Goal: Task Accomplishment & Management: Manage account settings

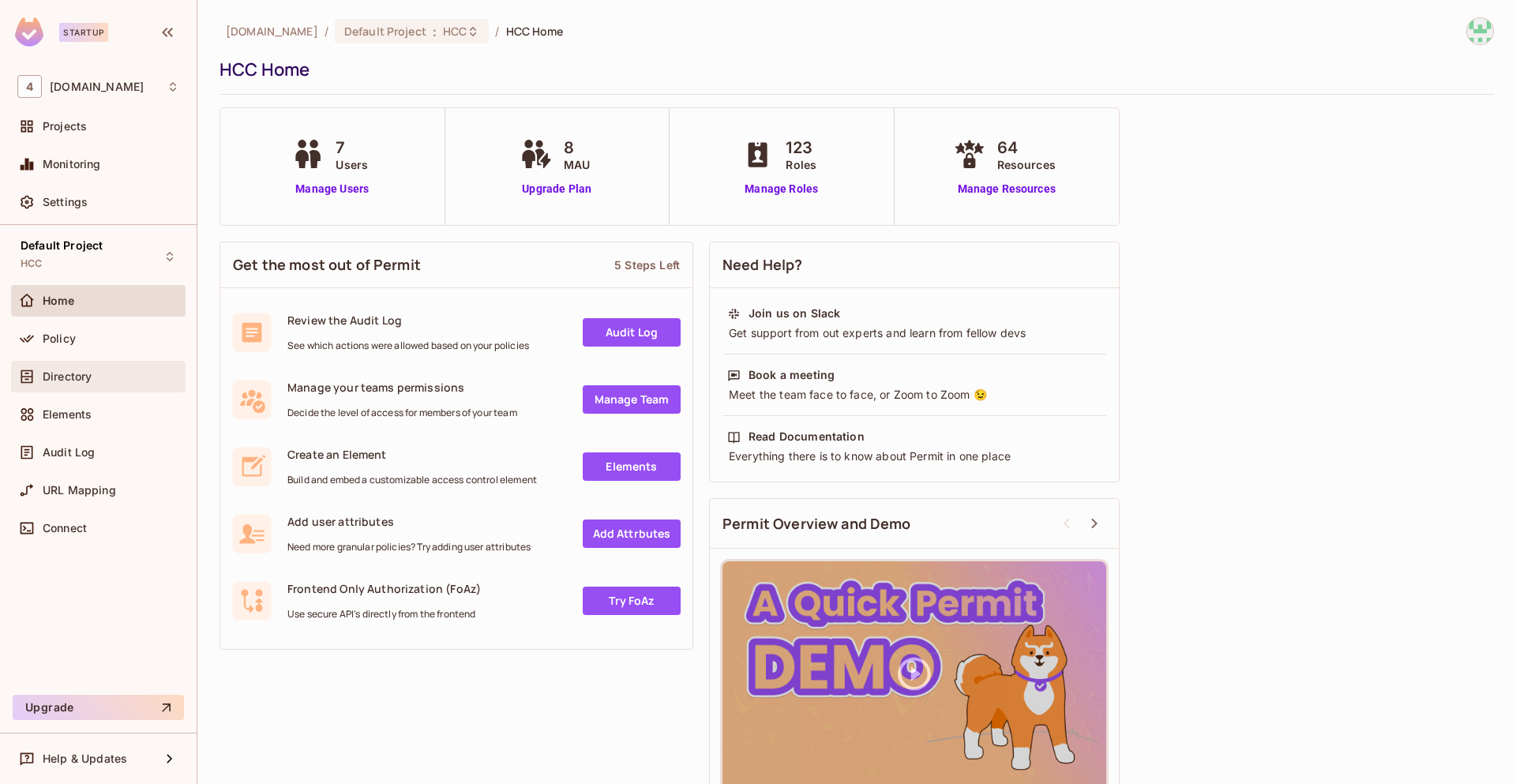
click at [104, 370] on div "Directory" at bounding box center [110, 376] width 137 height 13
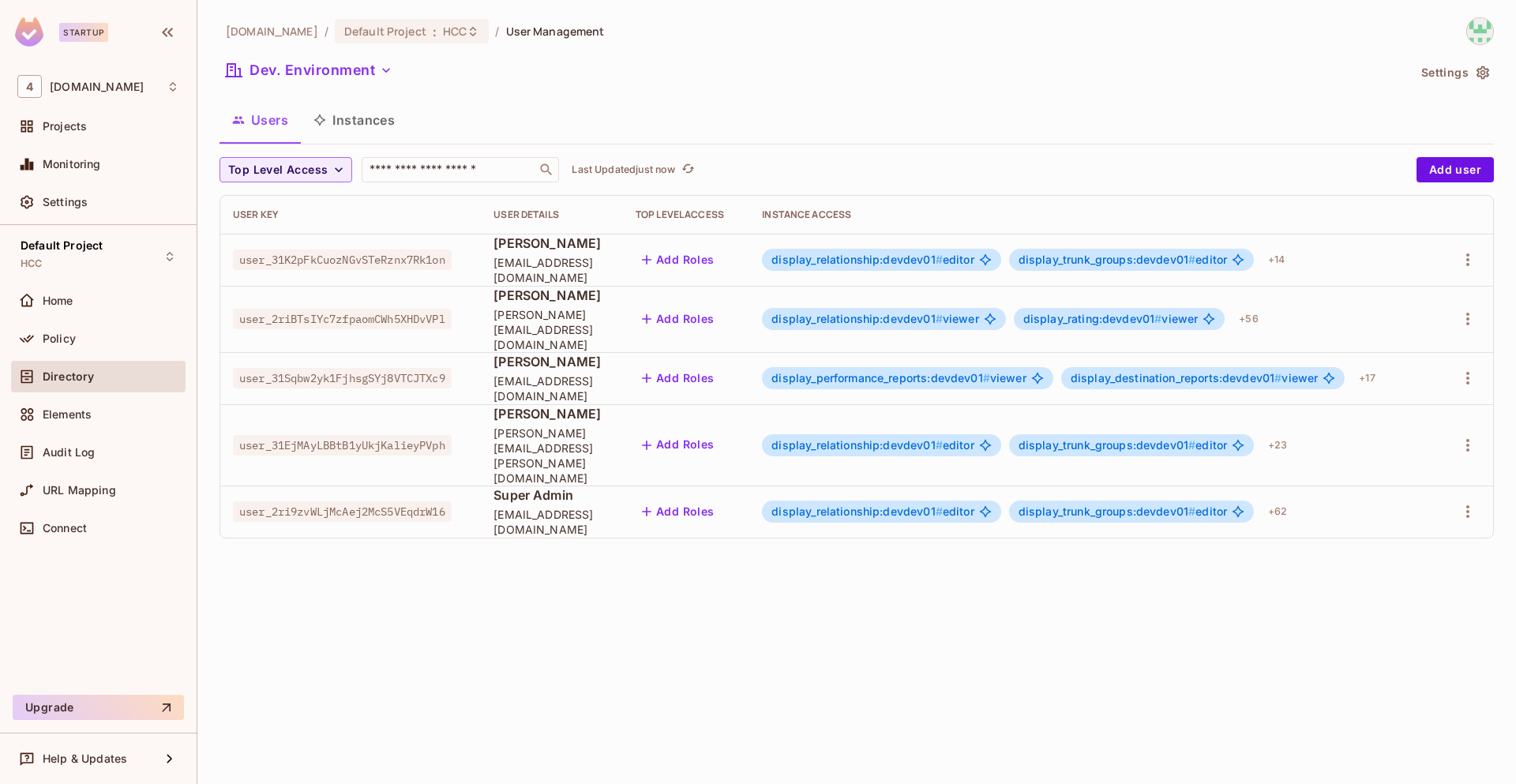
click at [856, 312] on span "display_relationship:devdev01 #" at bounding box center [857, 319] width 172 height 14
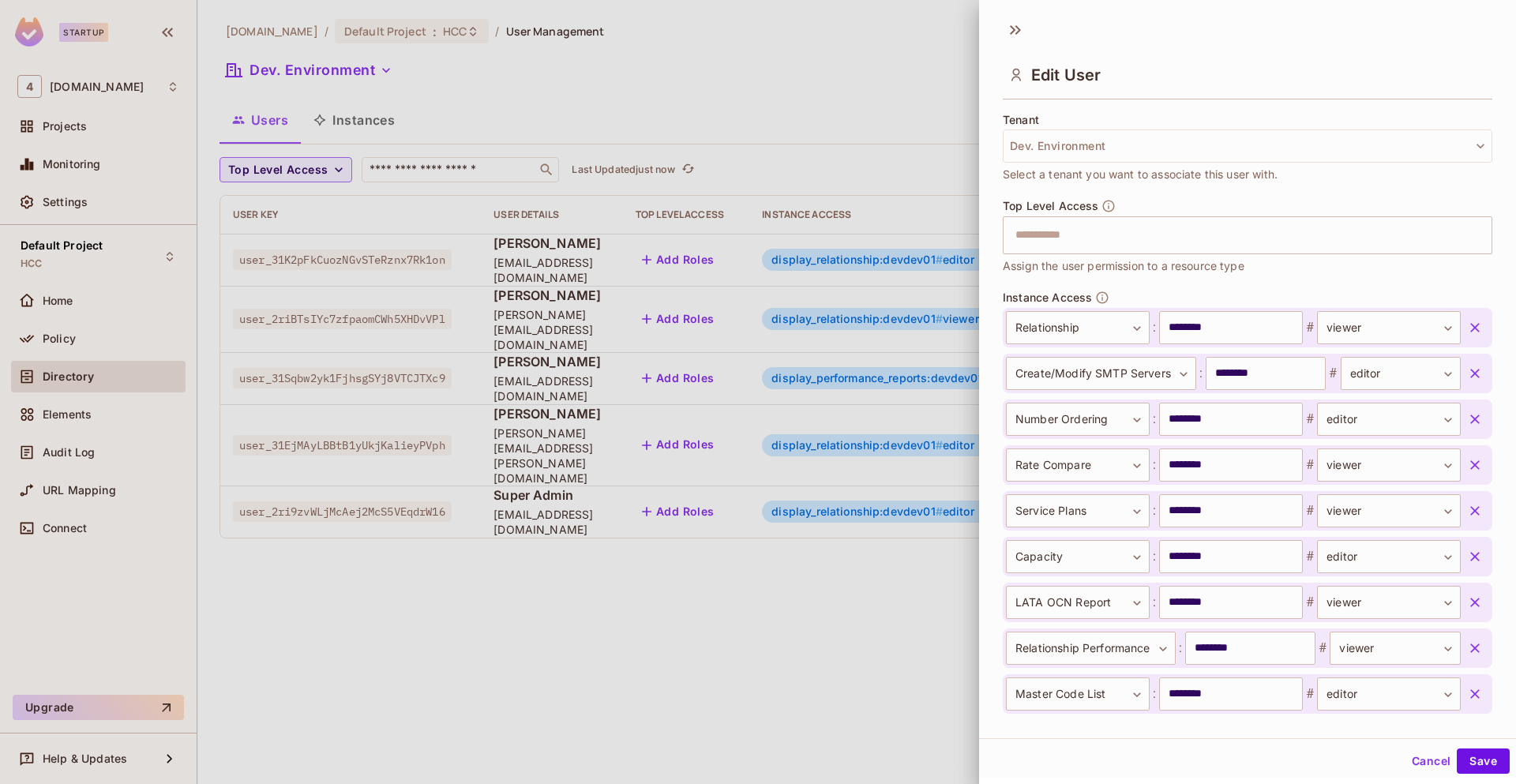
scroll to position [2268, 0]
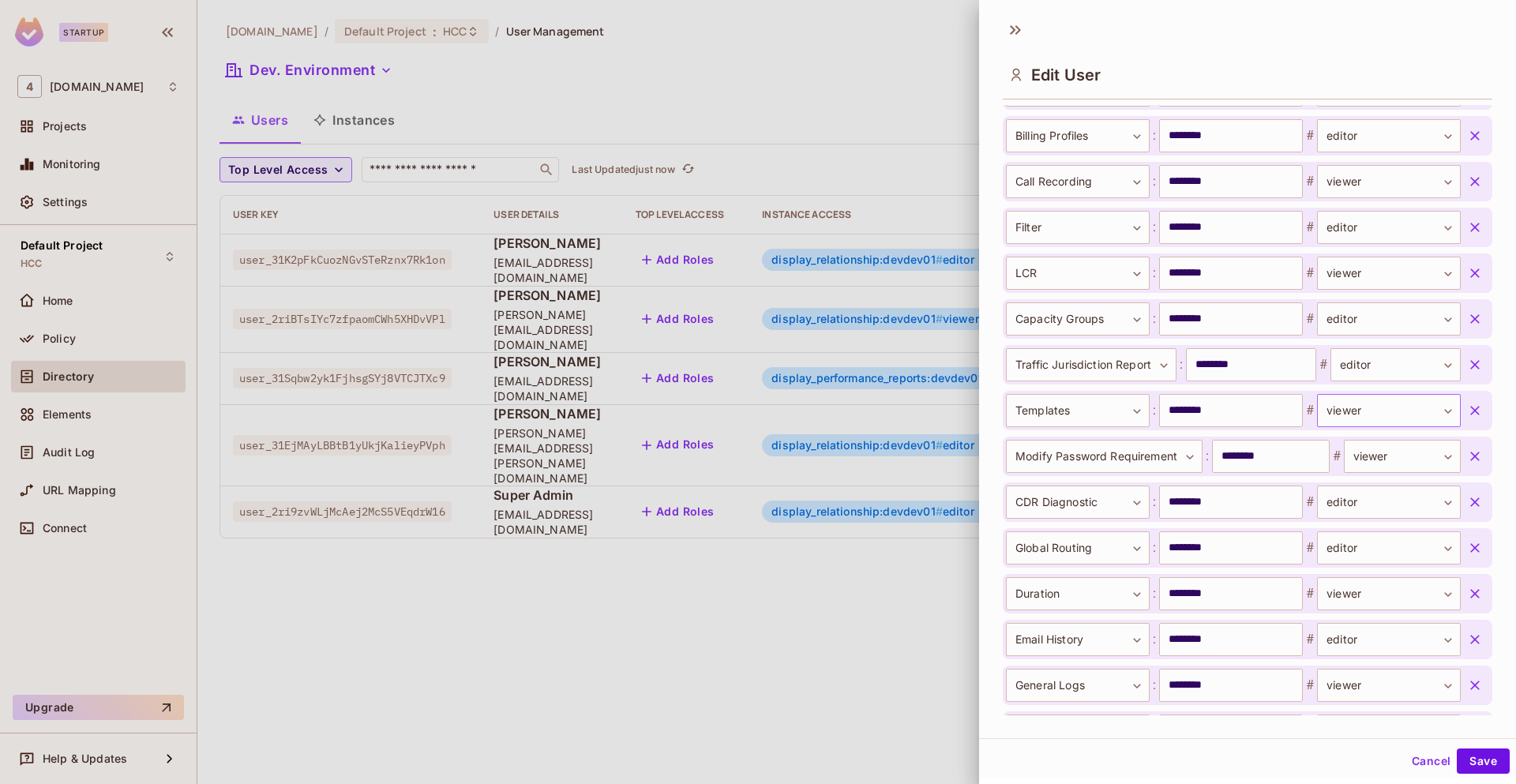
click at [1417, 410] on body "Startup 4 46labs.com Projects Monitoring Settings Default Project HCC Home Poli…" at bounding box center [758, 392] width 1516 height 784
click at [1347, 483] on li "editor" at bounding box center [1361, 485] width 146 height 28
type input "******"
click at [1477, 757] on button "Save" at bounding box center [1483, 761] width 53 height 25
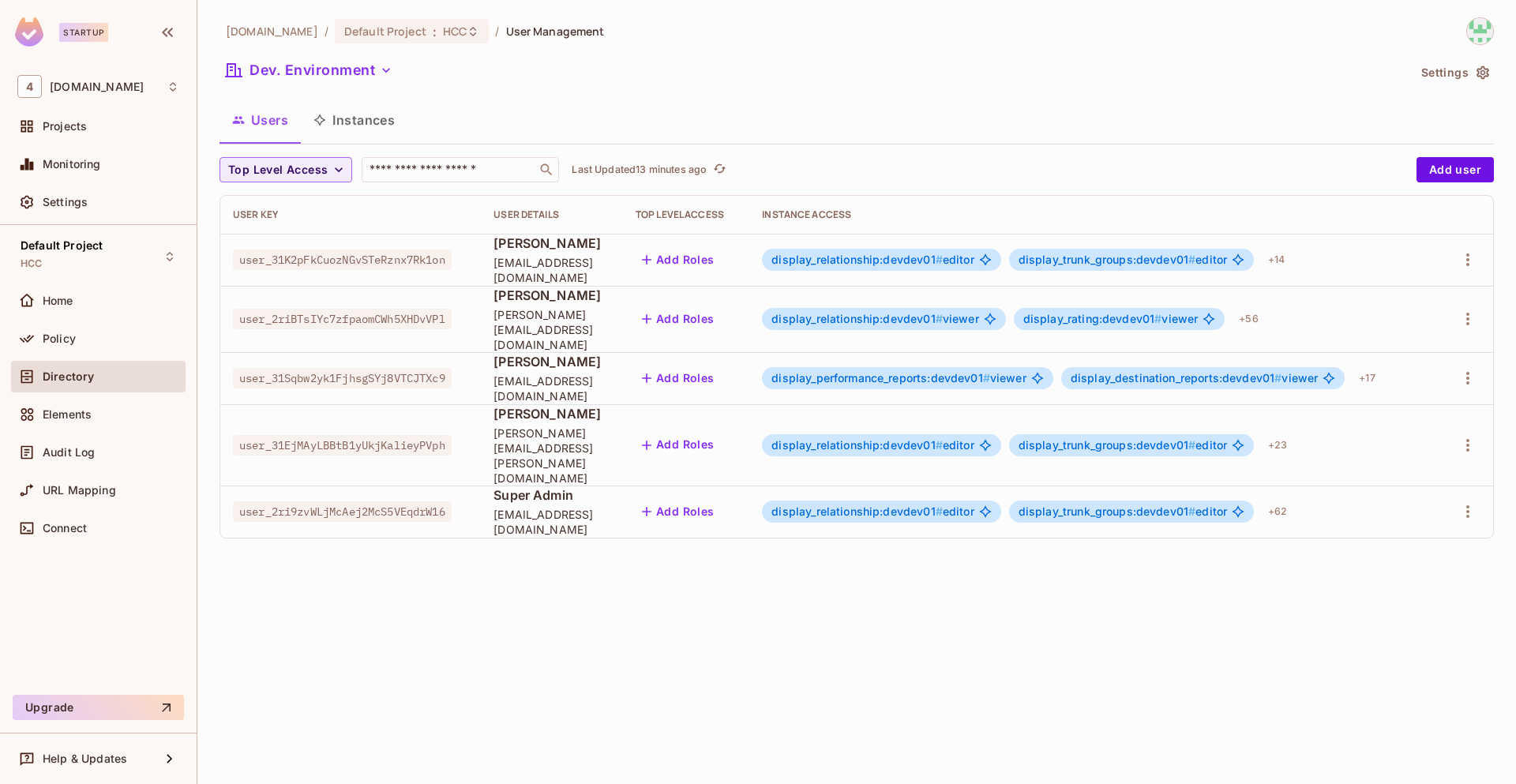
click at [860, 312] on span "display_relationship:devdev01 #" at bounding box center [857, 319] width 172 height 14
